Goal: Information Seeking & Learning: Learn about a topic

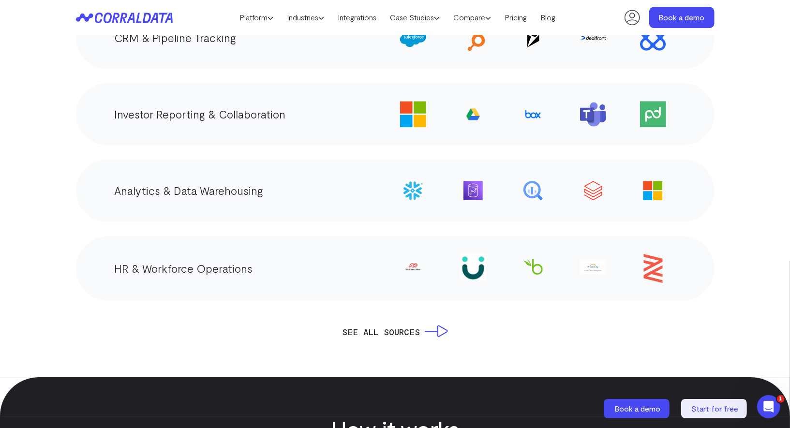
scroll to position [1828, 0]
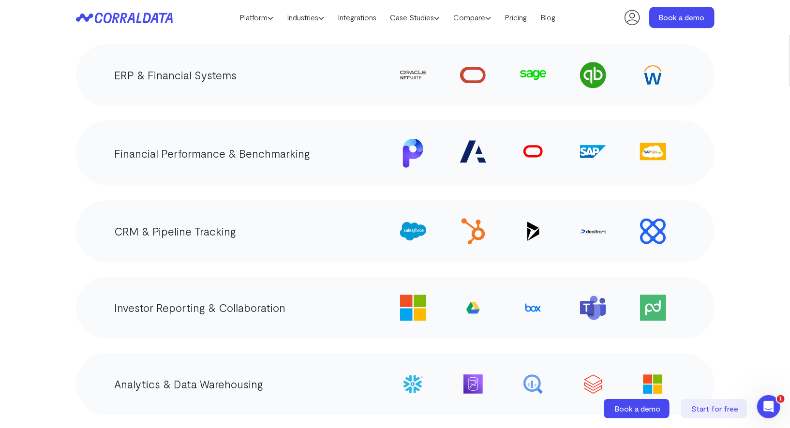
scroll to position [1631, 0]
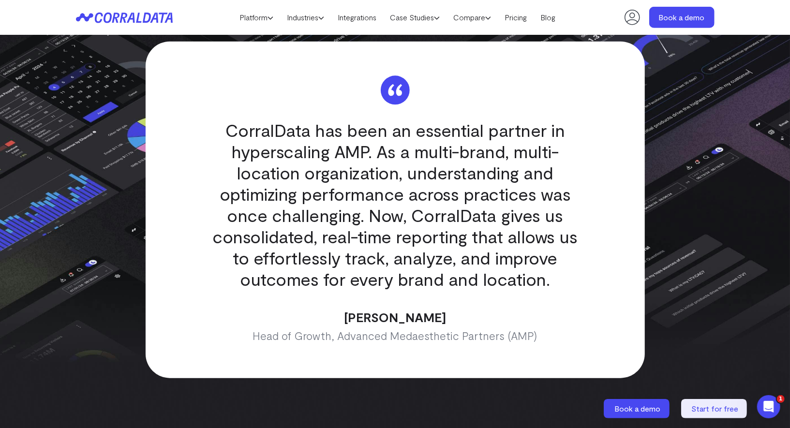
scroll to position [2821, 0]
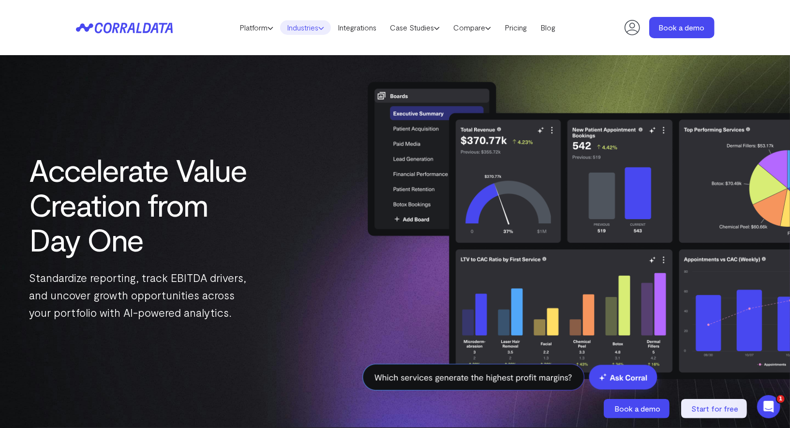
click at [297, 34] on link "Industries" at bounding box center [305, 27] width 51 height 15
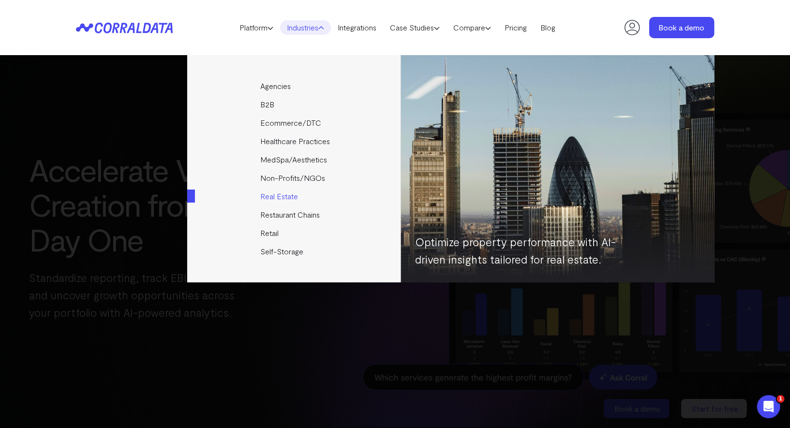
click at [187, 197] on link "Real Estate" at bounding box center [294, 196] width 215 height 18
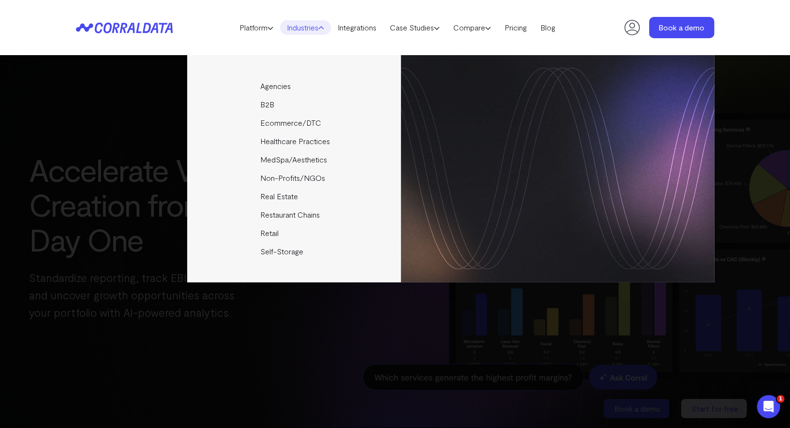
click at [157, 175] on div "Agencies Help your clients become data driven faster through seamless reporting…" at bounding box center [395, 168] width 638 height 227
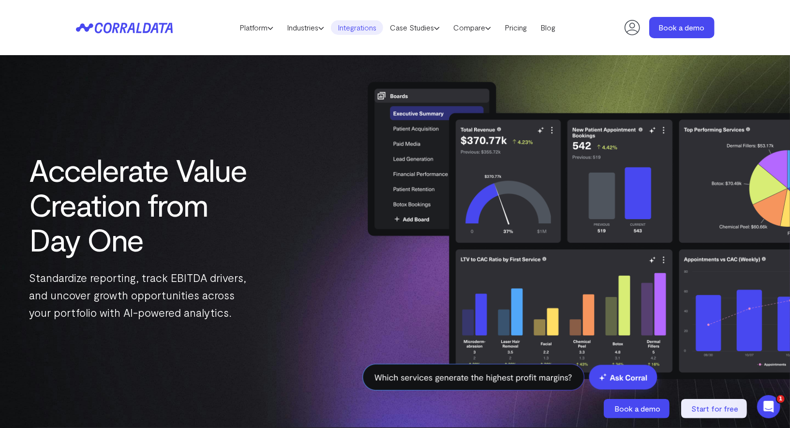
click at [340, 23] on link "Integrations" at bounding box center [357, 27] width 52 height 15
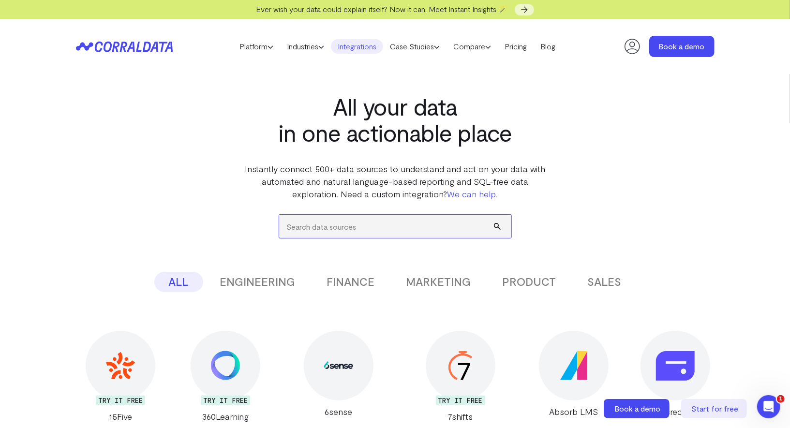
click at [309, 237] on input "search" at bounding box center [395, 226] width 232 height 23
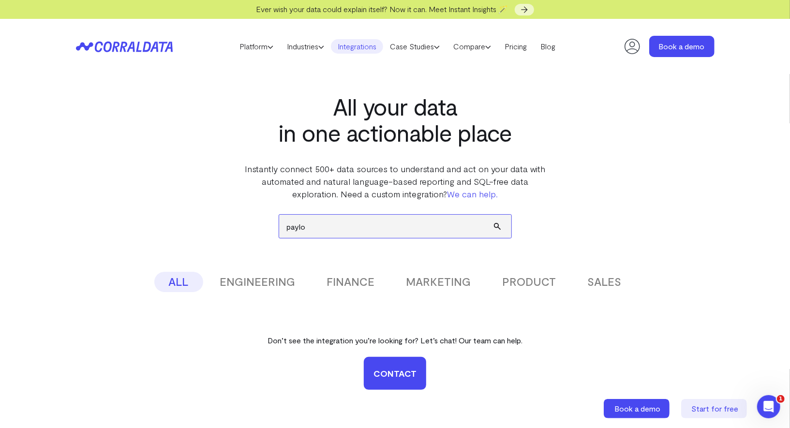
type input "paylo"
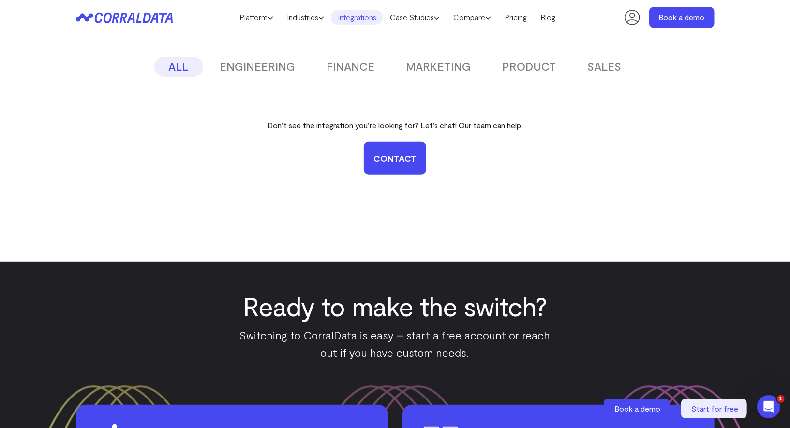
scroll to position [192, 0]
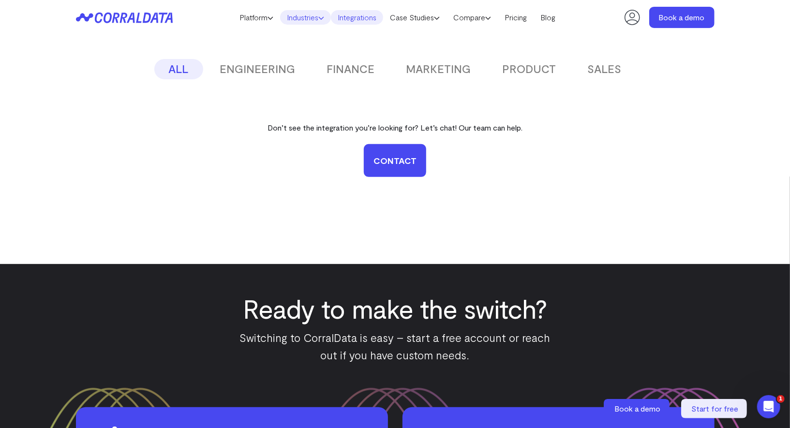
click at [315, 15] on link "Industries" at bounding box center [305, 17] width 51 height 15
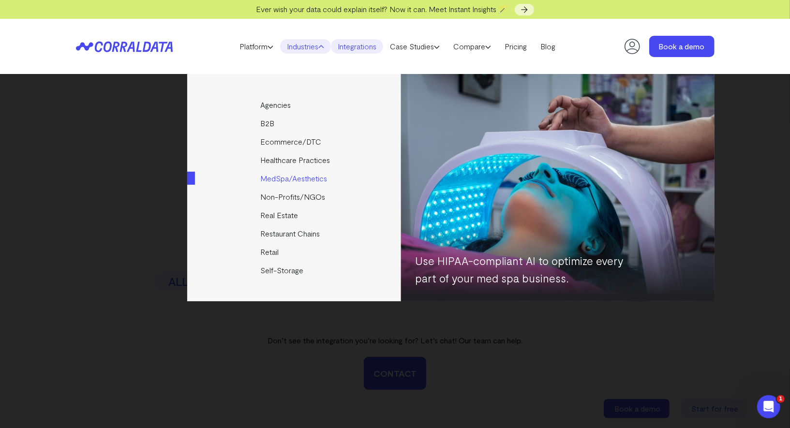
click at [295, 176] on link "MedSpa/Aesthetics" at bounding box center [294, 178] width 215 height 18
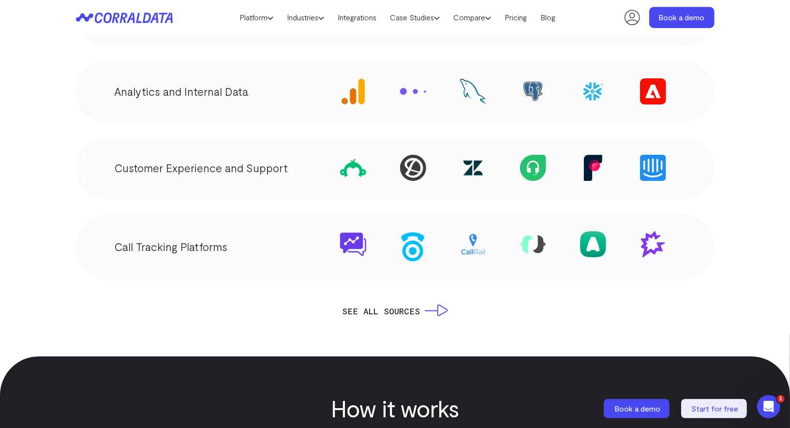
scroll to position [2008, 0]
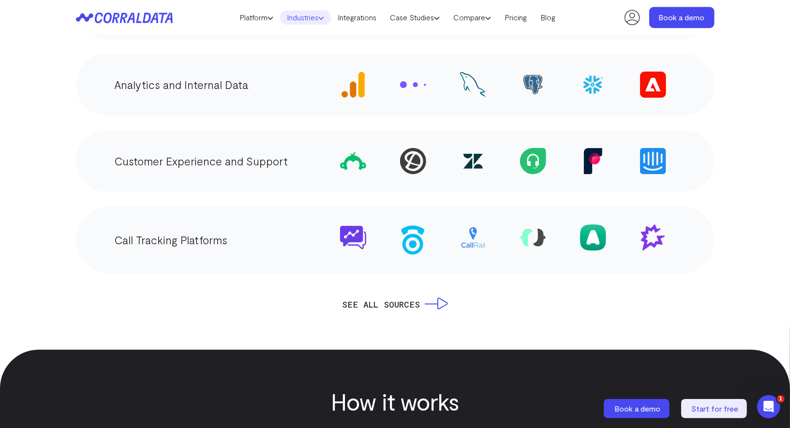
click at [303, 18] on link "Industries" at bounding box center [305, 17] width 51 height 15
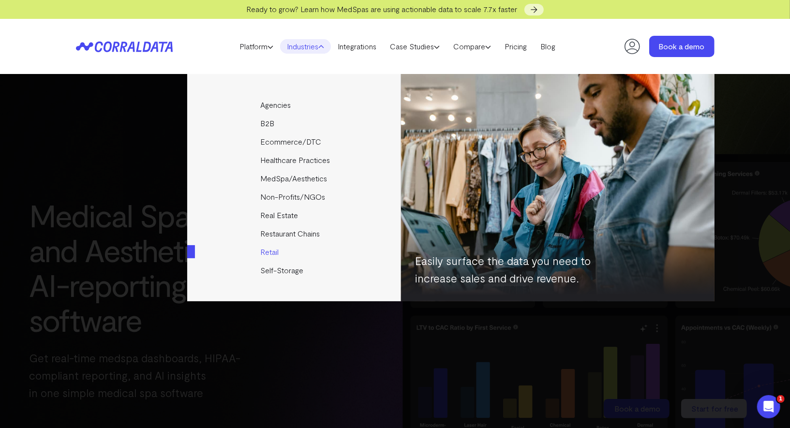
click at [274, 249] on link "Retail" at bounding box center [294, 252] width 215 height 18
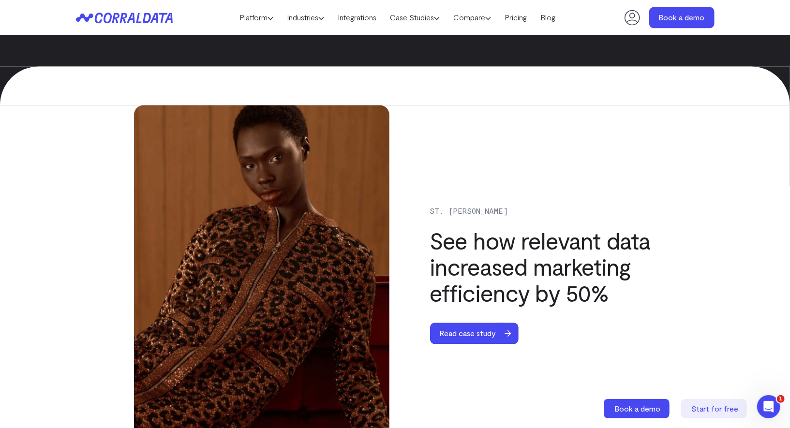
scroll to position [3622, 0]
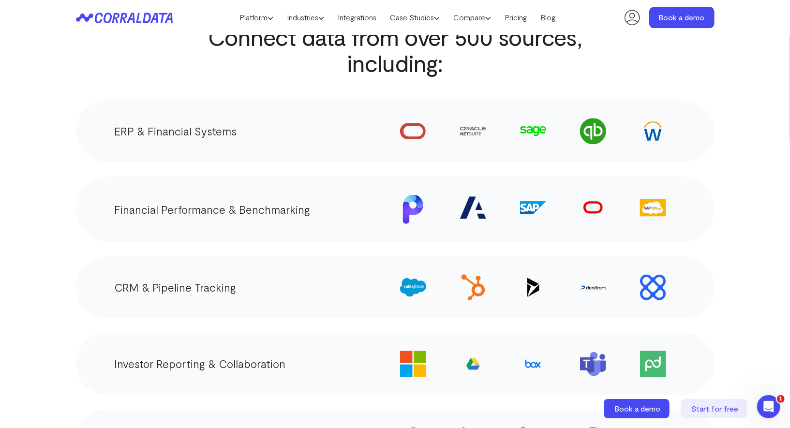
scroll to position [1582, 0]
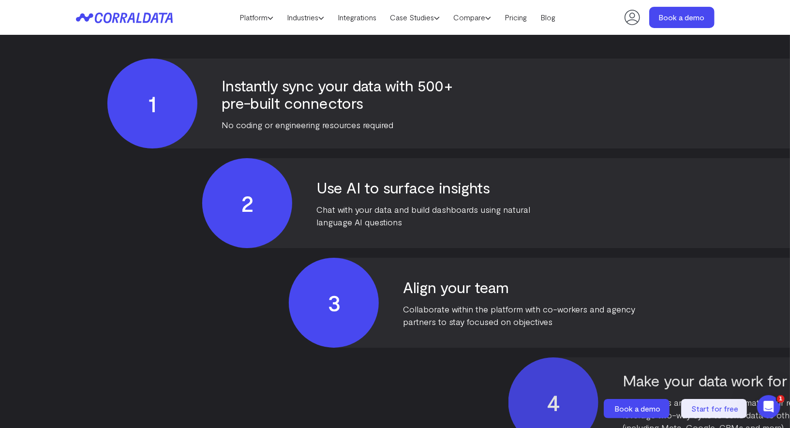
scroll to position [2237, 0]
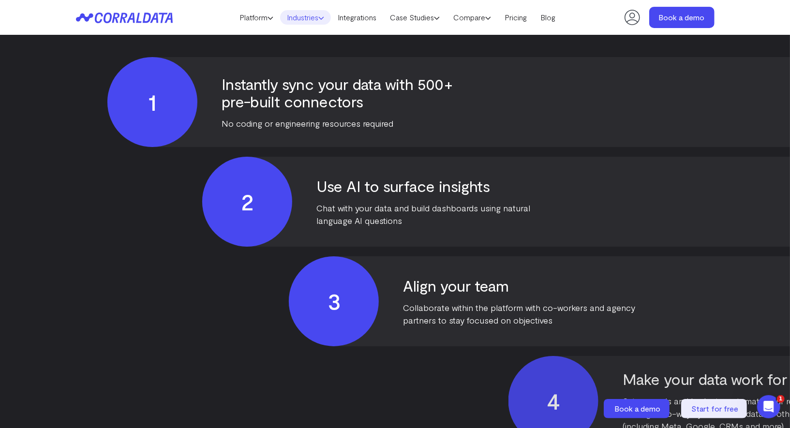
click at [314, 20] on link "Industries" at bounding box center [305, 17] width 51 height 15
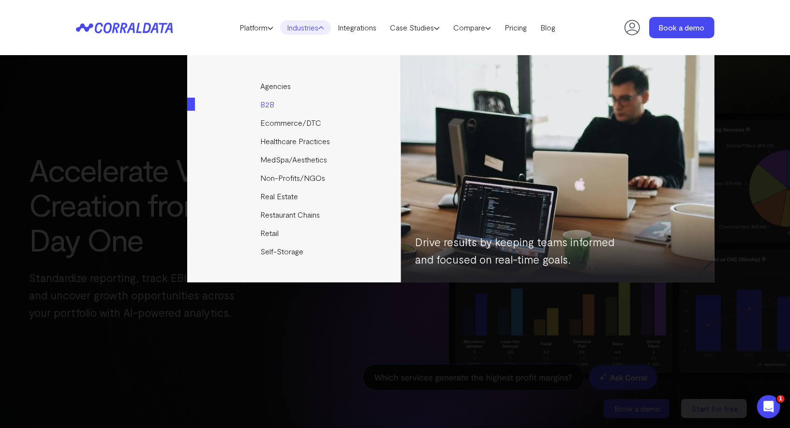
click at [271, 100] on link "B2B" at bounding box center [294, 104] width 215 height 18
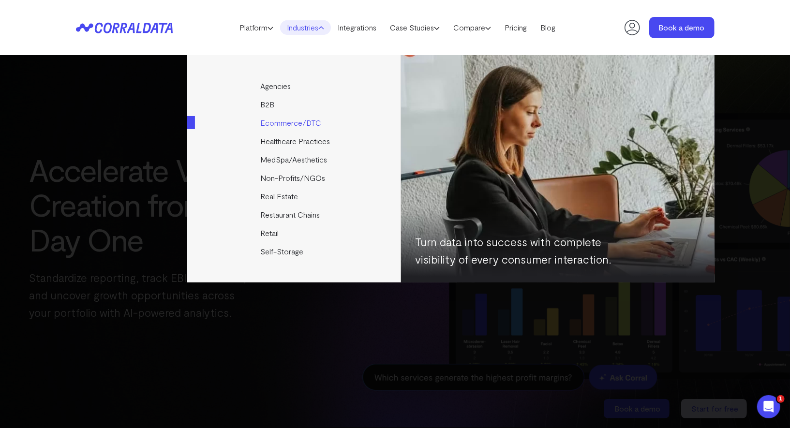
click at [274, 121] on link "Ecommerce/DTC" at bounding box center [294, 123] width 215 height 18
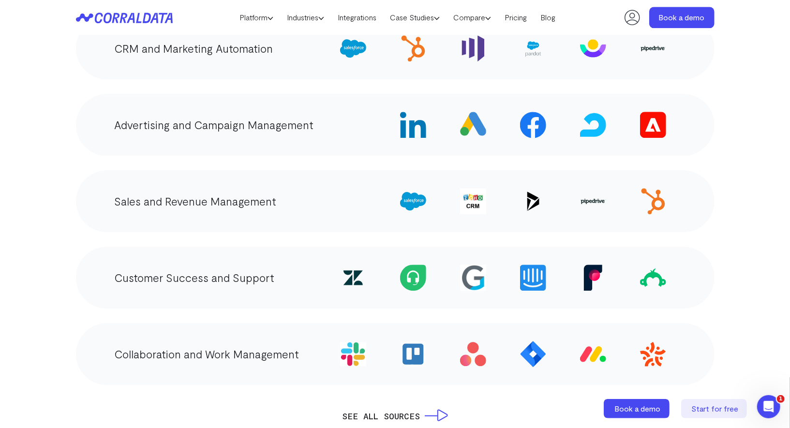
scroll to position [1591, 0]
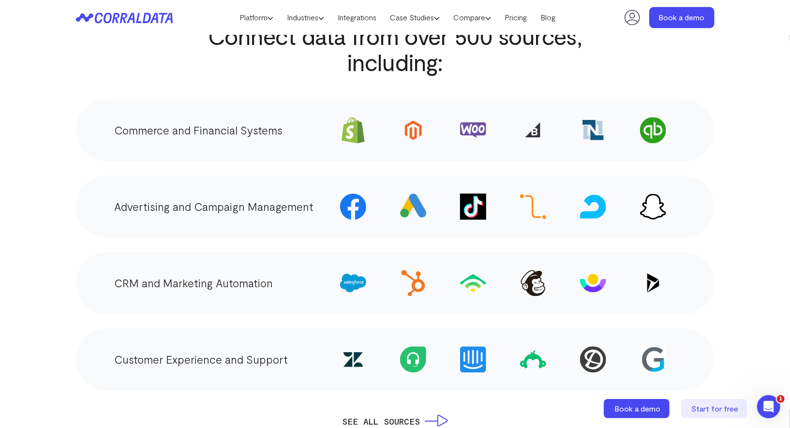
scroll to position [1557, 0]
